Goal: Transaction & Acquisition: Purchase product/service

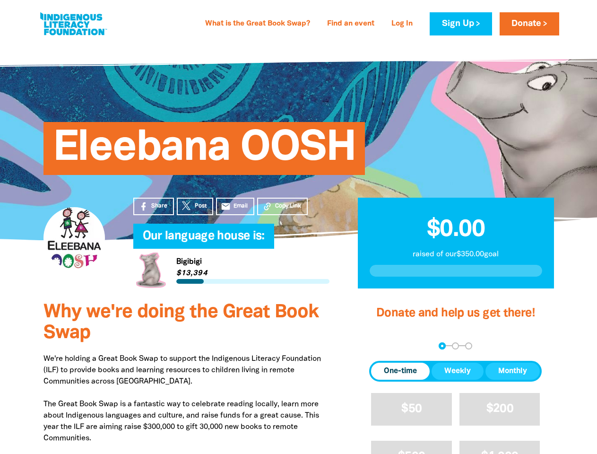
click at [298, 227] on h4 "Our language house is:﻿" at bounding box center [241, 236] width 196 height 19
click at [282, 206] on span "Copy Link" at bounding box center [288, 206] width 26 height 9
click at [382, 346] on div "arrow_back Back Step 1 Step 2 Step 3" at bounding box center [455, 345] width 173 height 7
click at [442, 346] on div "Navigate to step 1 of 3 to enter your donation amount" at bounding box center [442, 346] width 2 height 2
click at [401, 371] on span "One-time" at bounding box center [400, 371] width 33 height 11
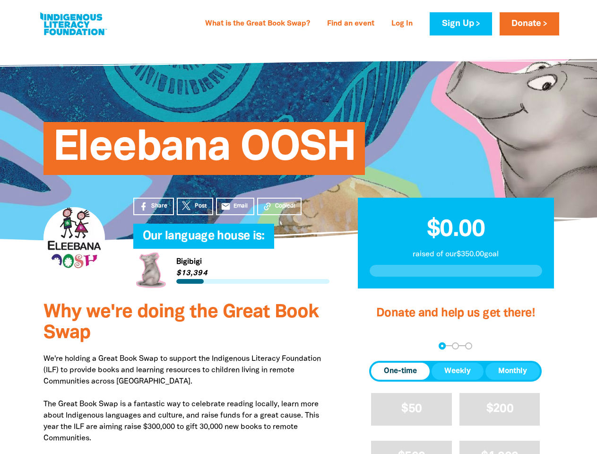
click at [458, 371] on span "Weekly" at bounding box center [457, 371] width 26 height 11
click at [513, 371] on span "Monthly" at bounding box center [512, 371] width 29 height 11
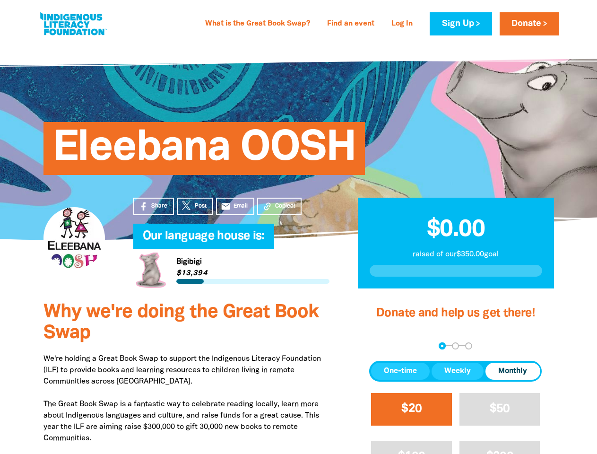
click at [411, 409] on span "$20" at bounding box center [411, 408] width 20 height 11
